Goal: Check status: Check status

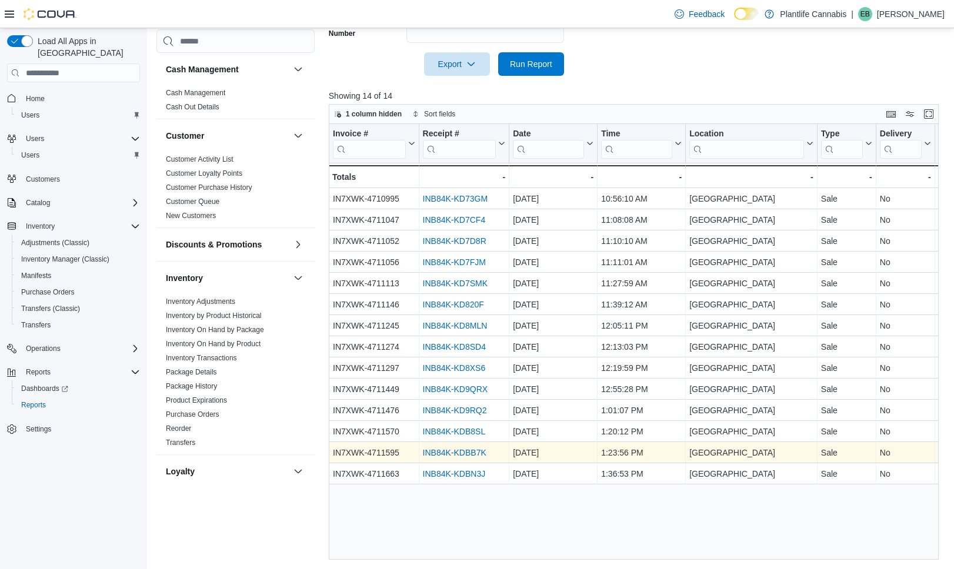
click at [429, 456] on link "INB84K-KDBB7K" at bounding box center [454, 453] width 64 height 9
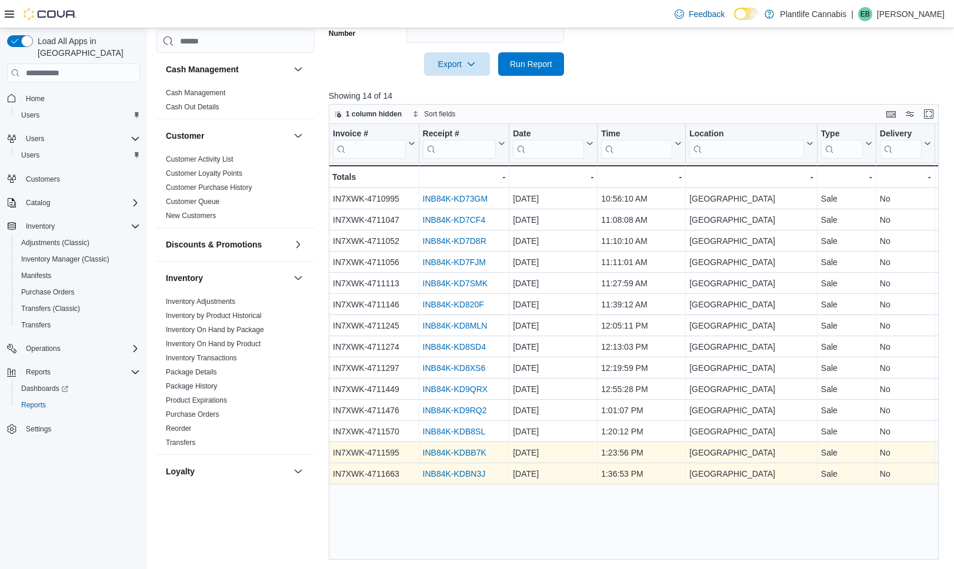
click at [440, 473] on link "INB84K-KDBN3J" at bounding box center [453, 474] width 63 height 9
